Goal: Information Seeking & Learning: Learn about a topic

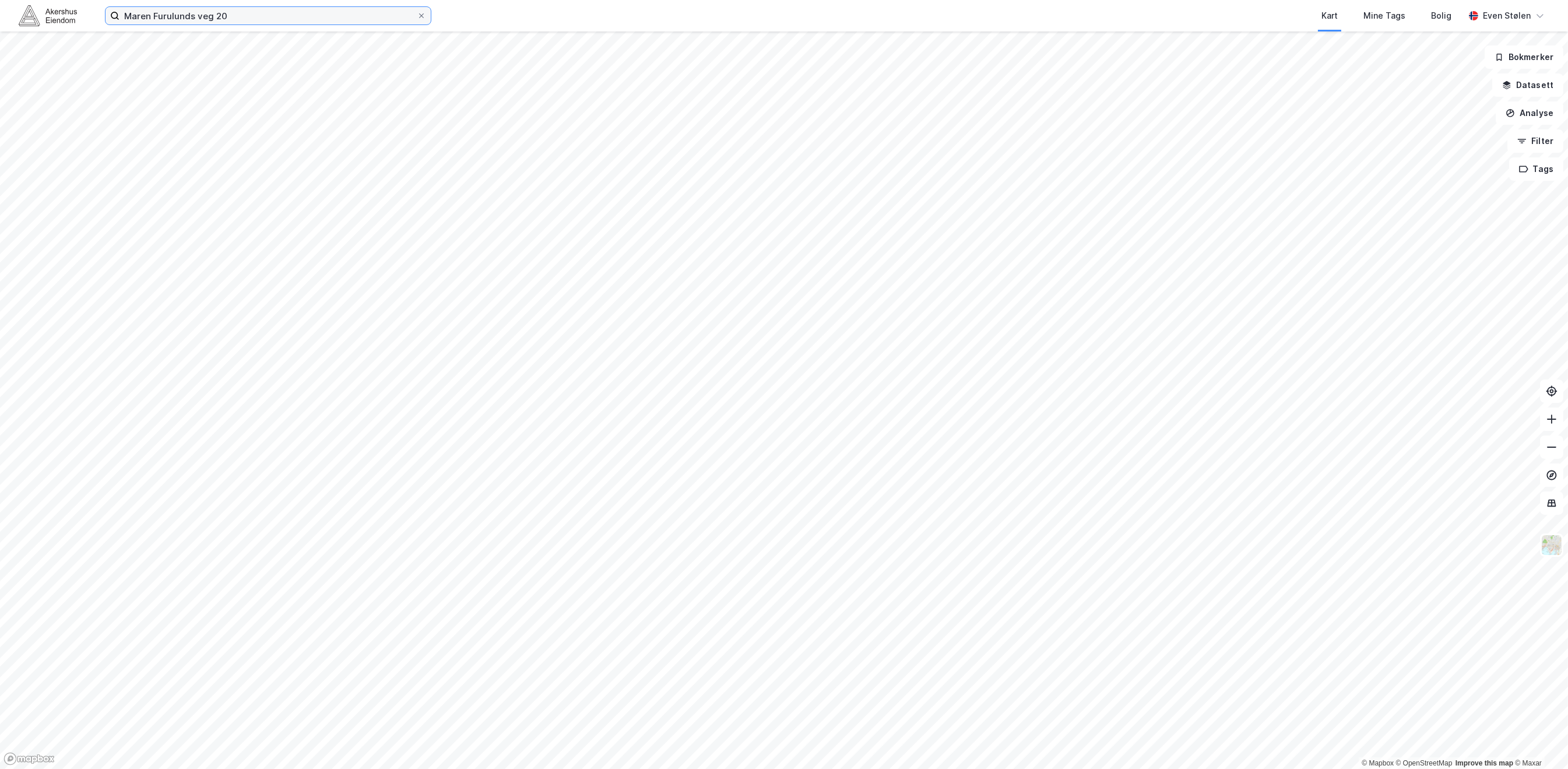
click at [256, 13] on input "Maren Furulunds veg 20" at bounding box center [268, 16] width 297 height 18
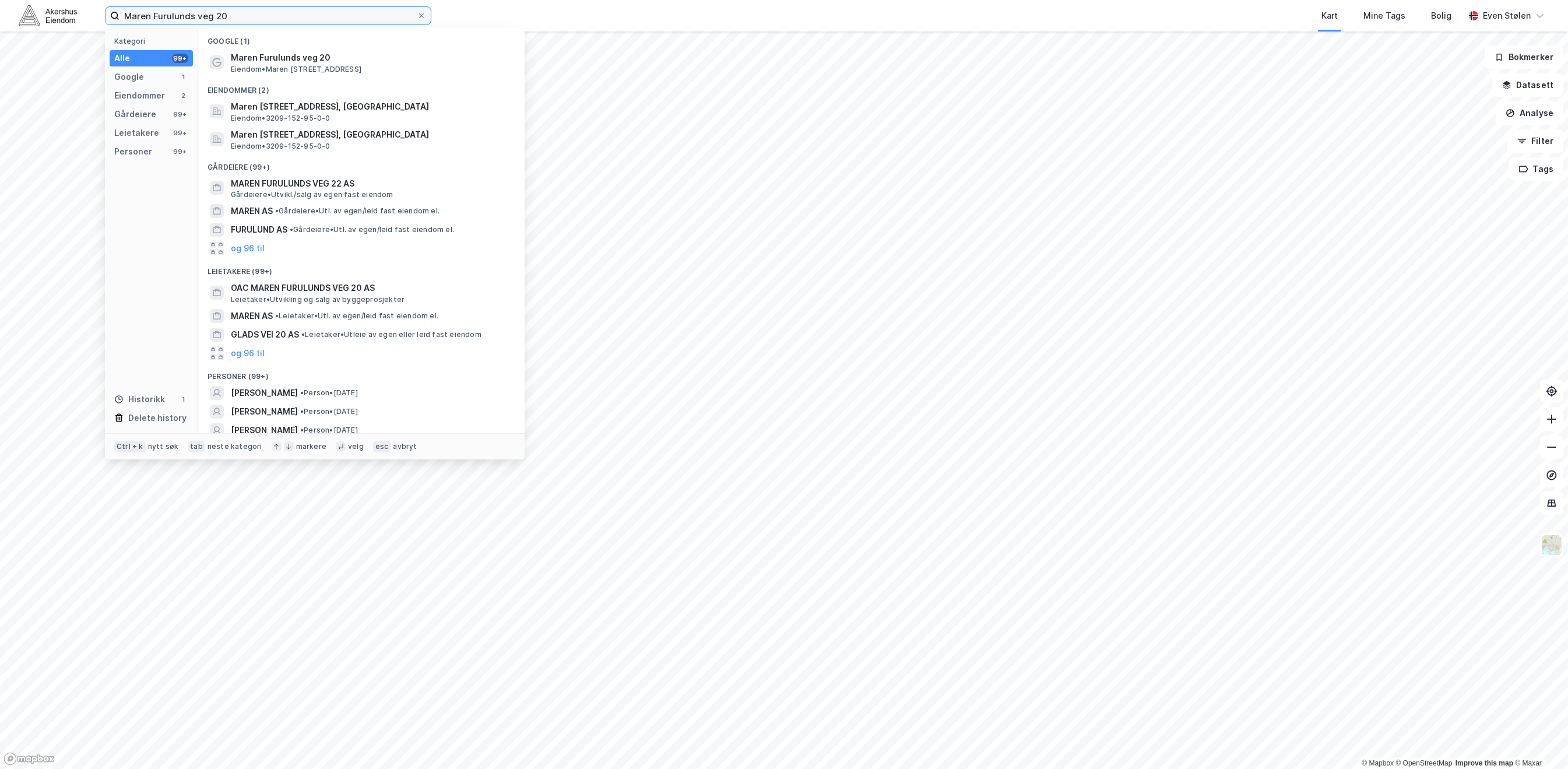
click at [256, 13] on input "Maren Furulunds veg 20" at bounding box center [268, 16] width 297 height 18
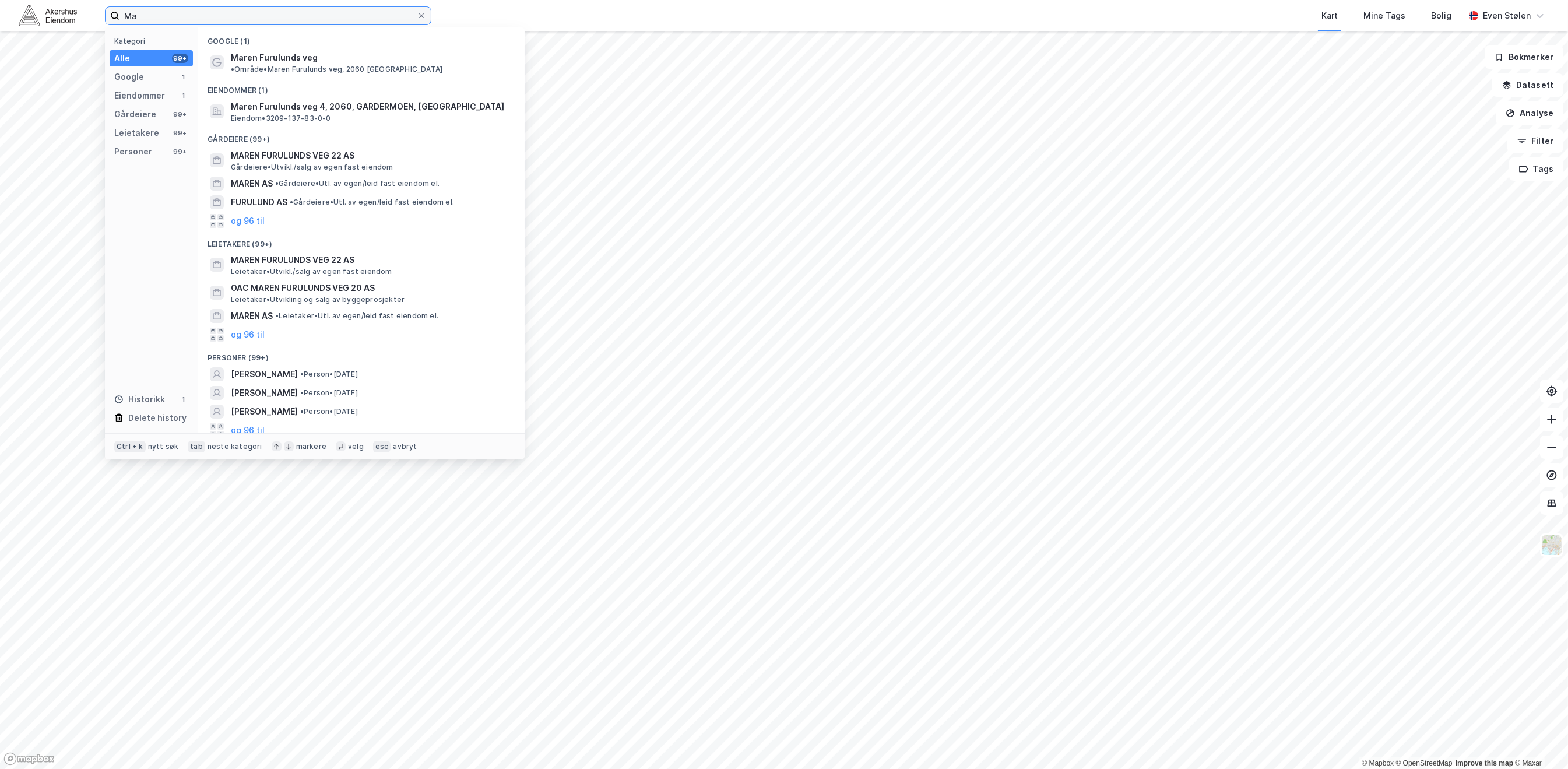
type input "M"
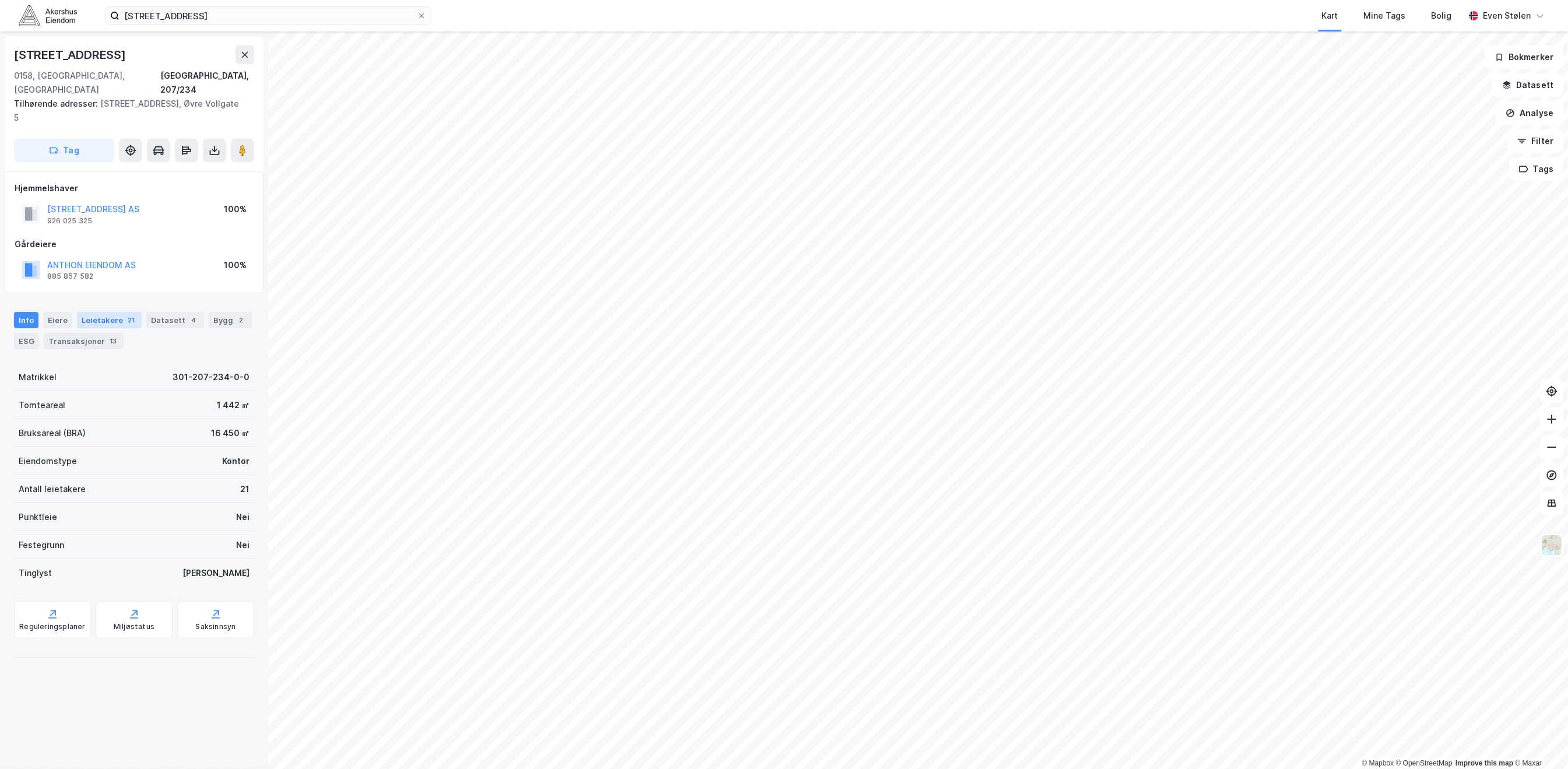
click at [105, 312] on div "Leietakere 21" at bounding box center [109, 320] width 65 height 16
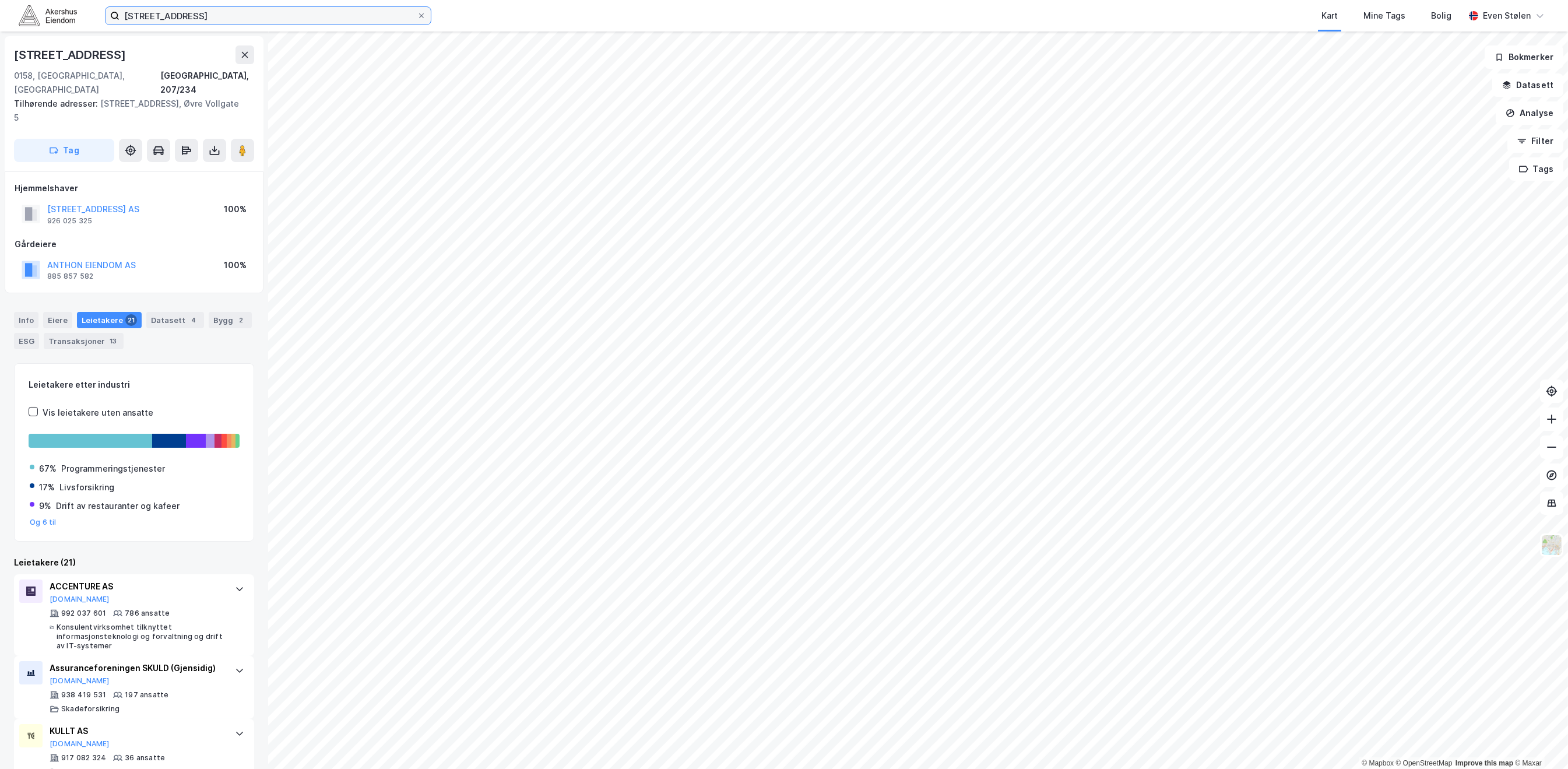
click at [259, 9] on input "RÅDHUSGATA 27" at bounding box center [268, 16] width 297 height 18
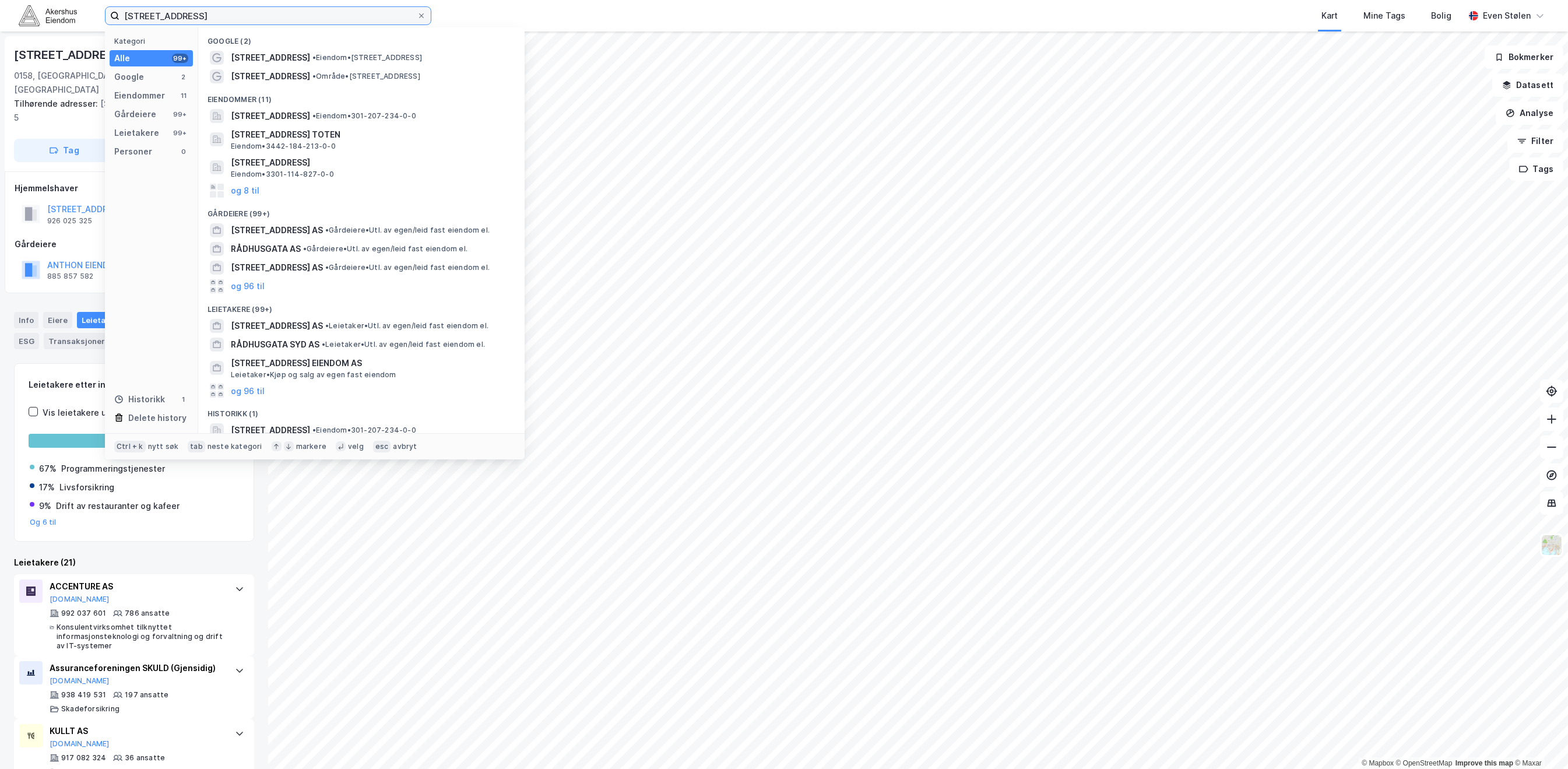
click at [259, 9] on input "RÅDHUSGATA 27" at bounding box center [268, 16] width 297 height 18
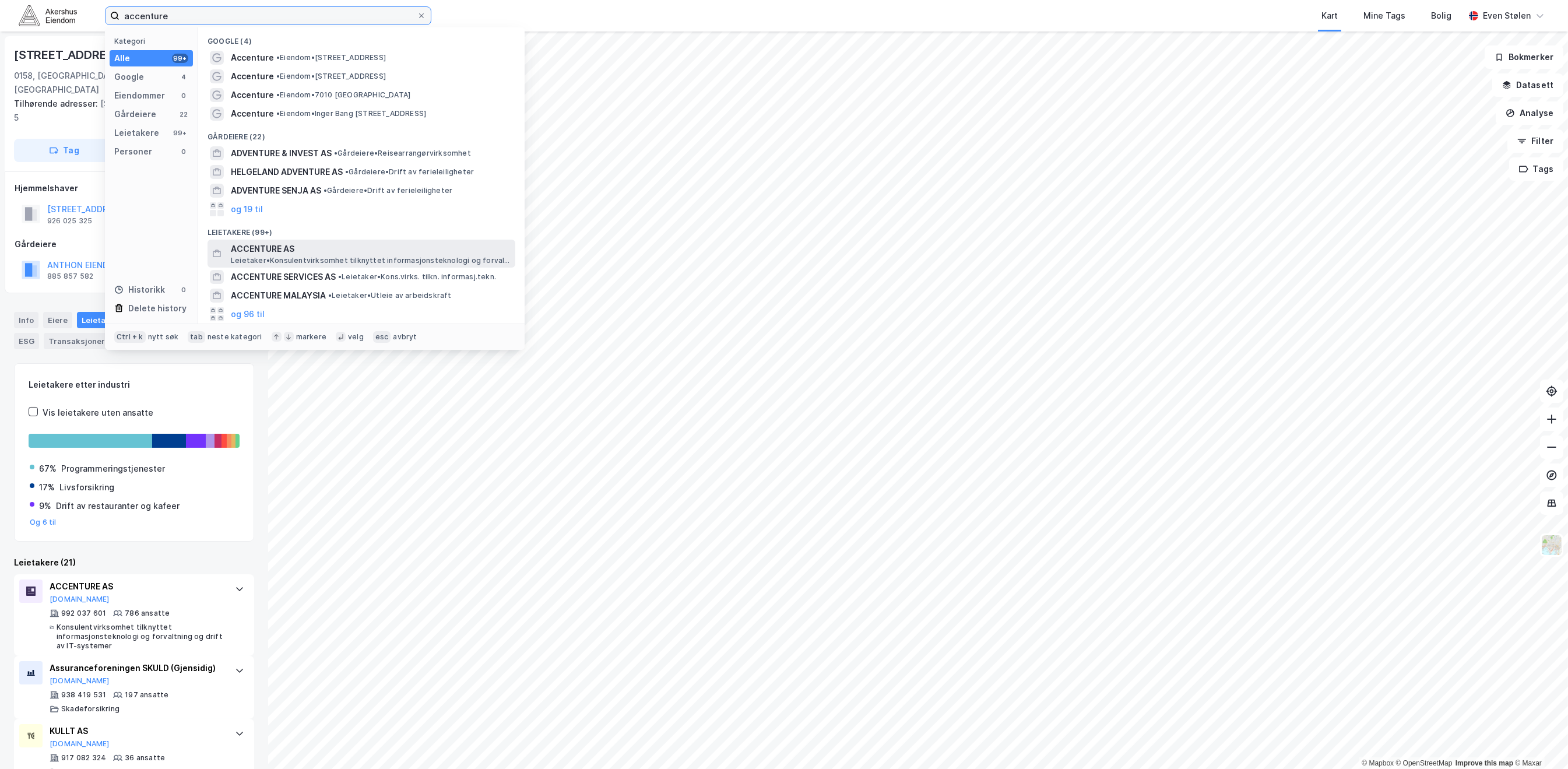
type input "accenture"
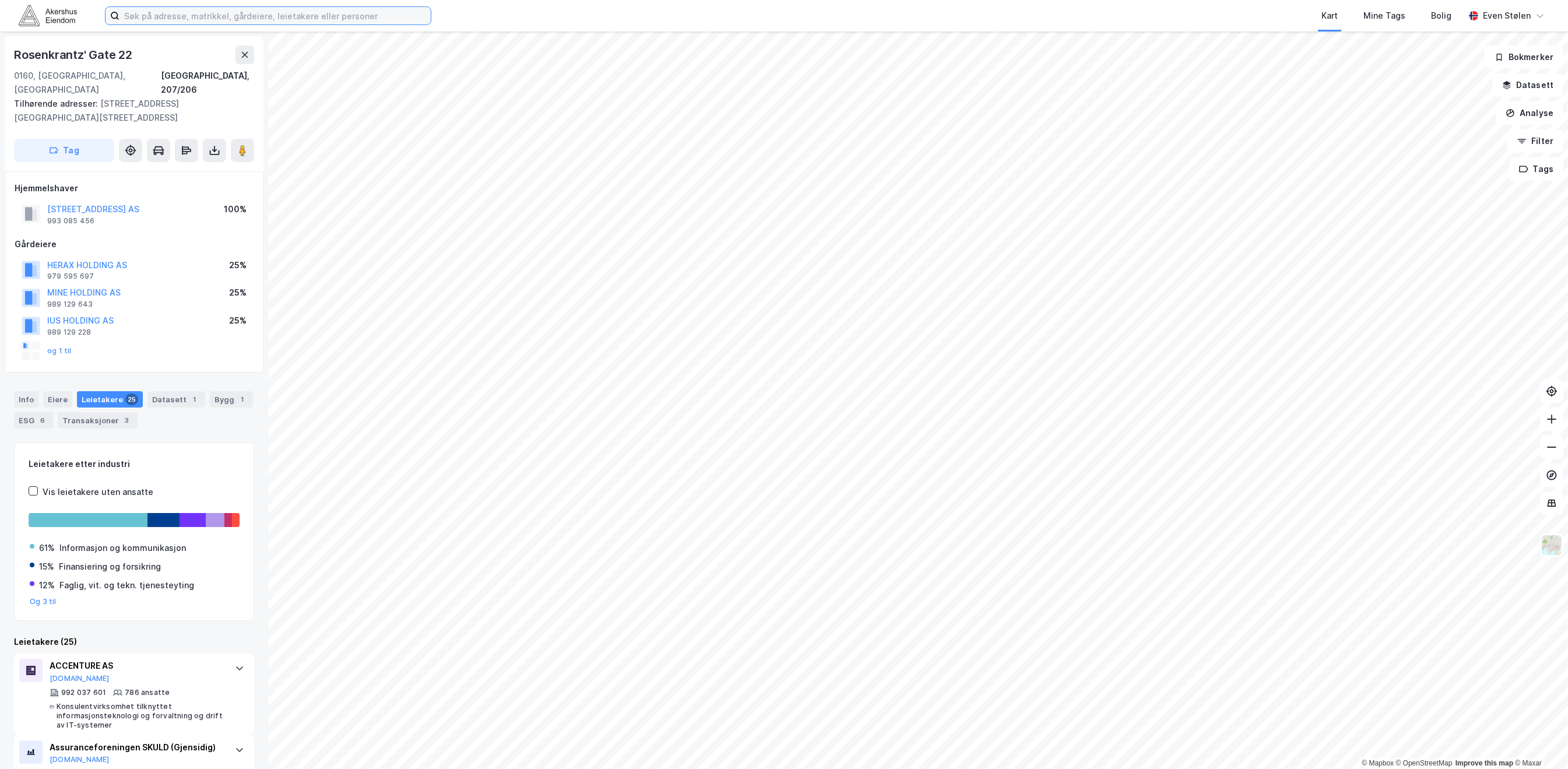
click at [222, 22] on input at bounding box center [274, 16] width 311 height 18
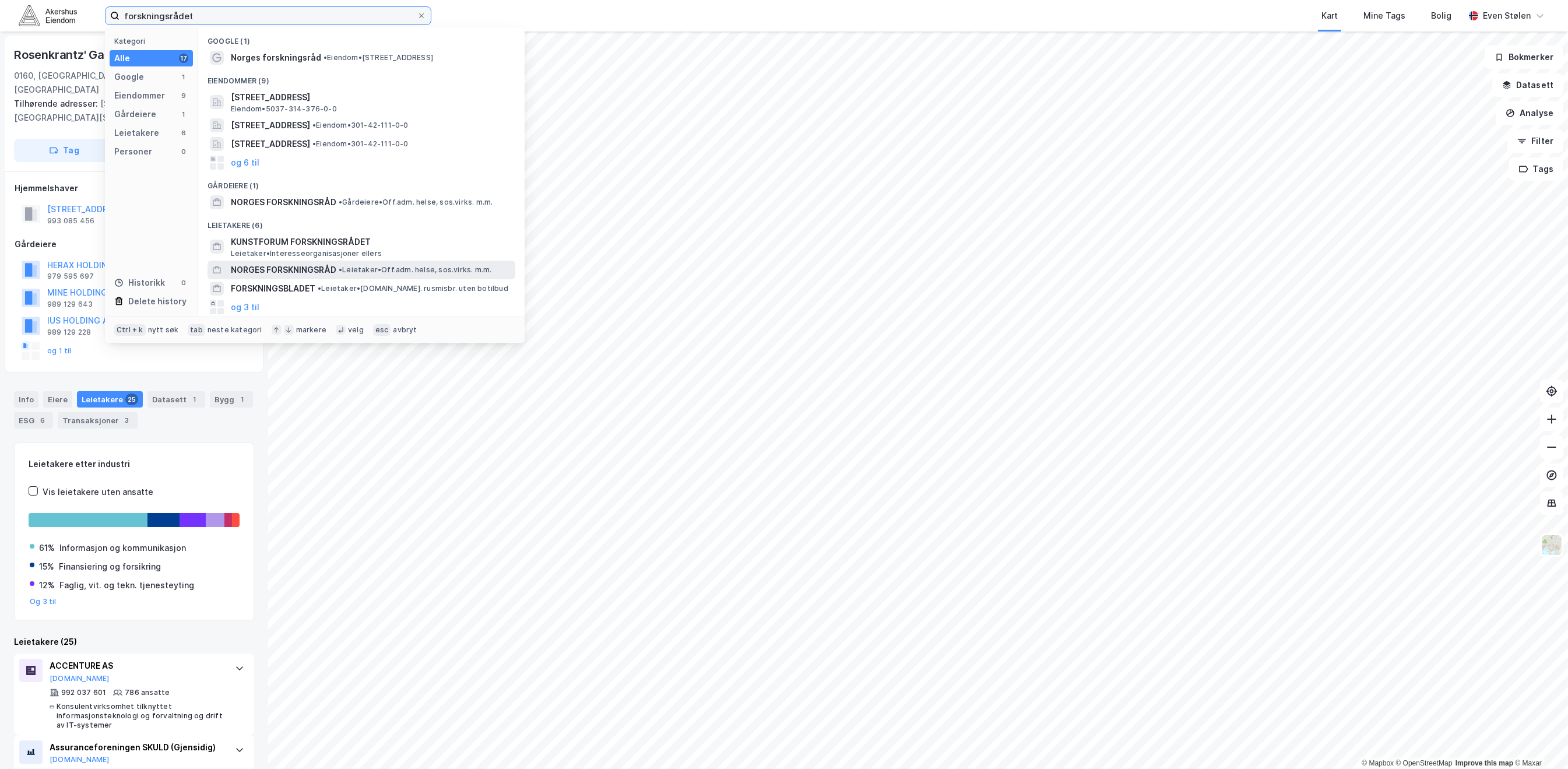
type input "forskningsrådet"
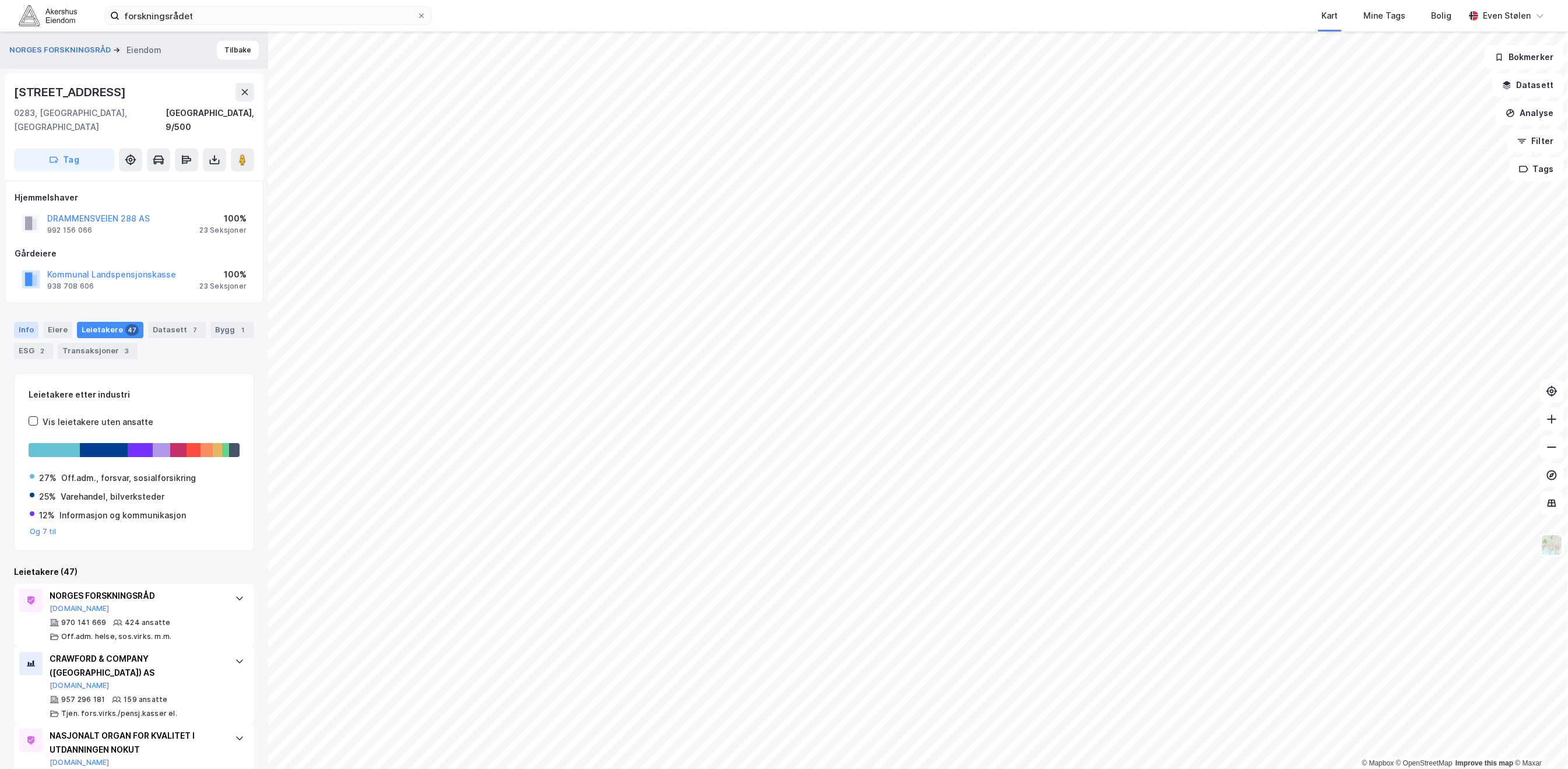
click at [21, 322] on div "Info" at bounding box center [26, 330] width 24 height 16
